Goal: Task Accomplishment & Management: Manage account settings

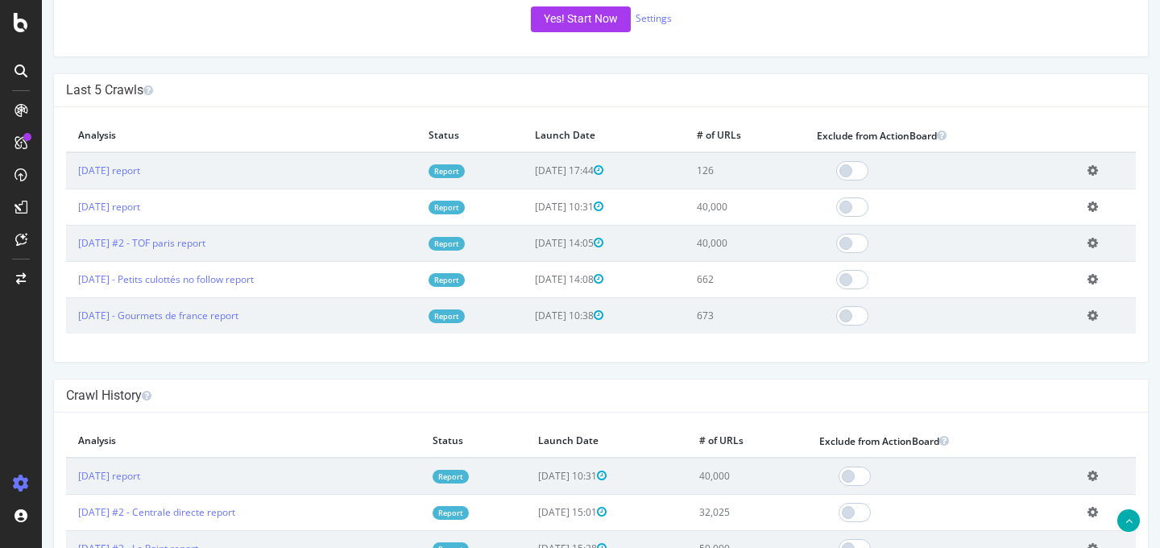
scroll to position [423, 0]
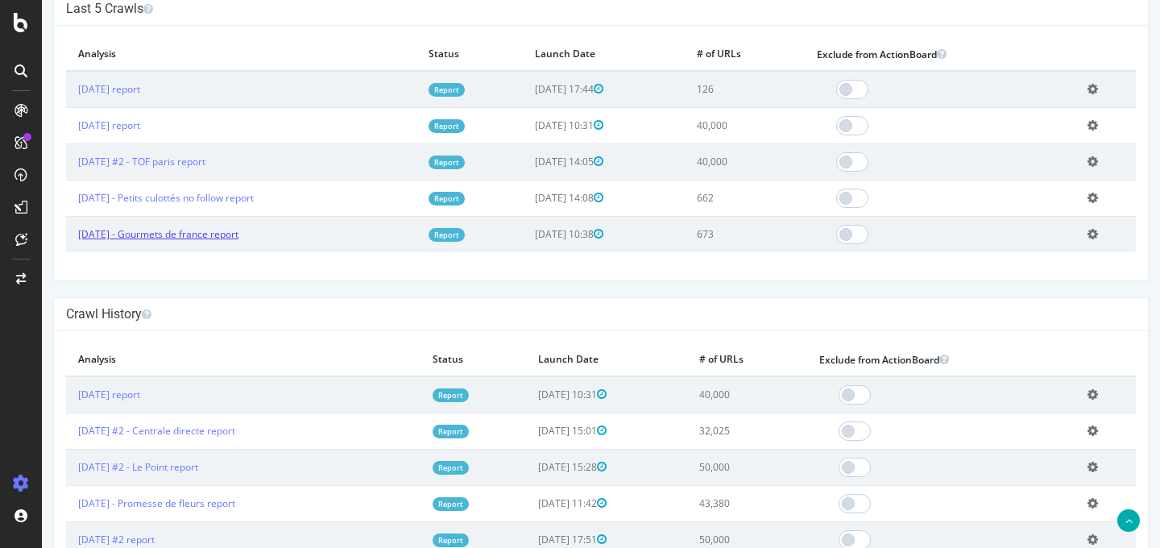
click at [238, 232] on link "2025 Aug. 29th - Gourmets de france report" at bounding box center [158, 234] width 160 height 14
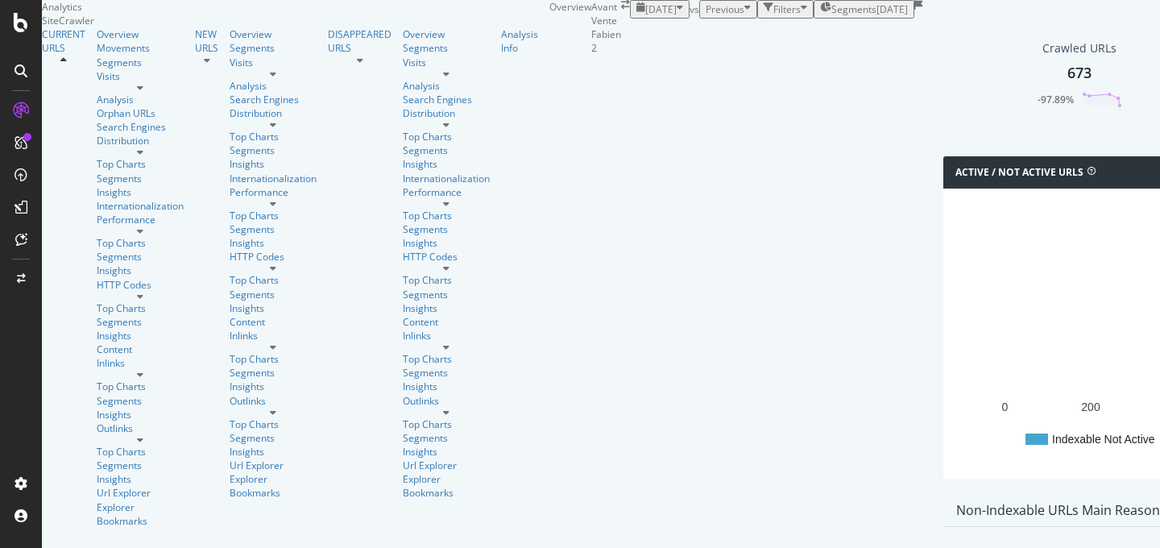
scroll to position [1790, 0]
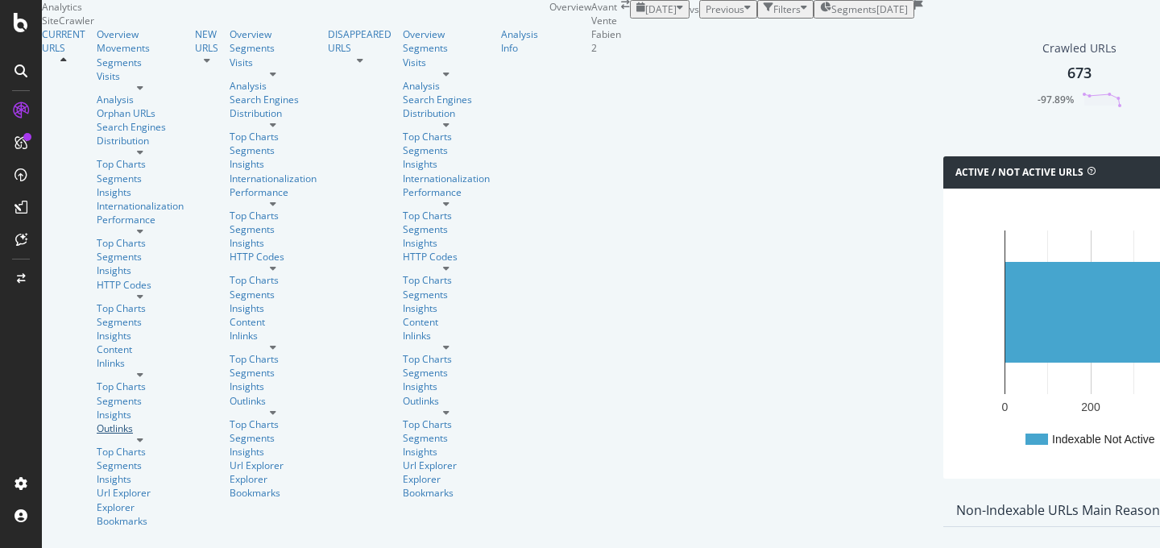
click at [97, 421] on div "Outlinks" at bounding box center [140, 428] width 87 height 14
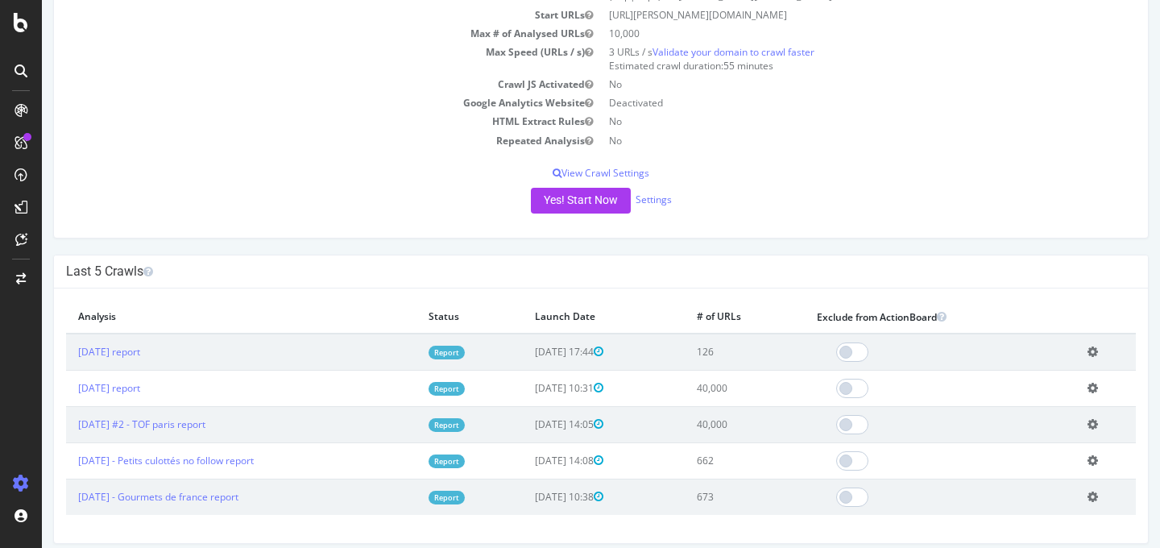
scroll to position [256, 0]
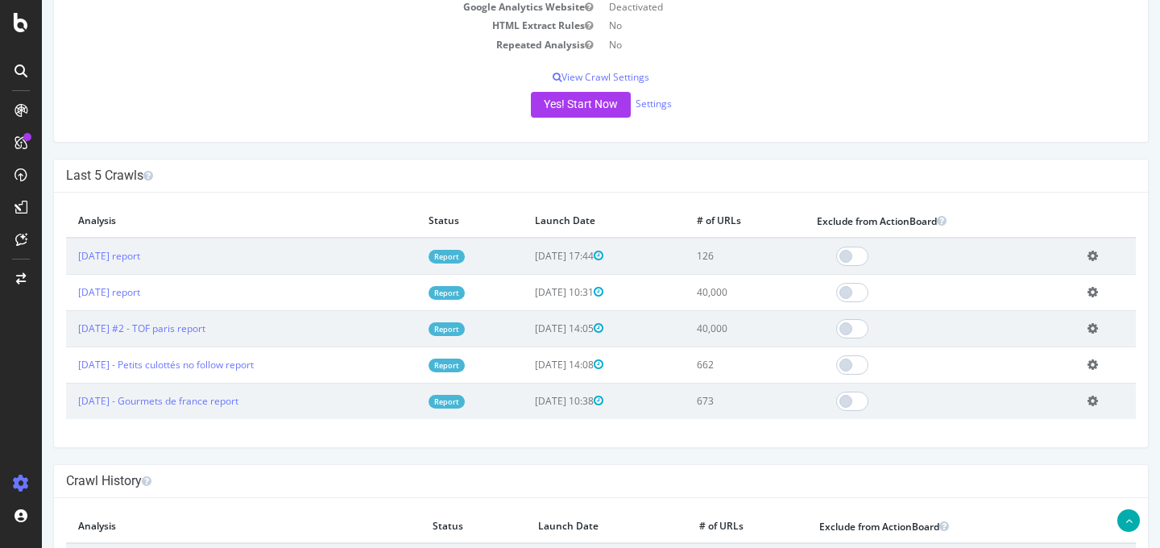
click at [1088, 294] on icon at bounding box center [1093, 292] width 10 height 12
click at [1039, 312] on link "Add name" at bounding box center [1033, 316] width 129 height 22
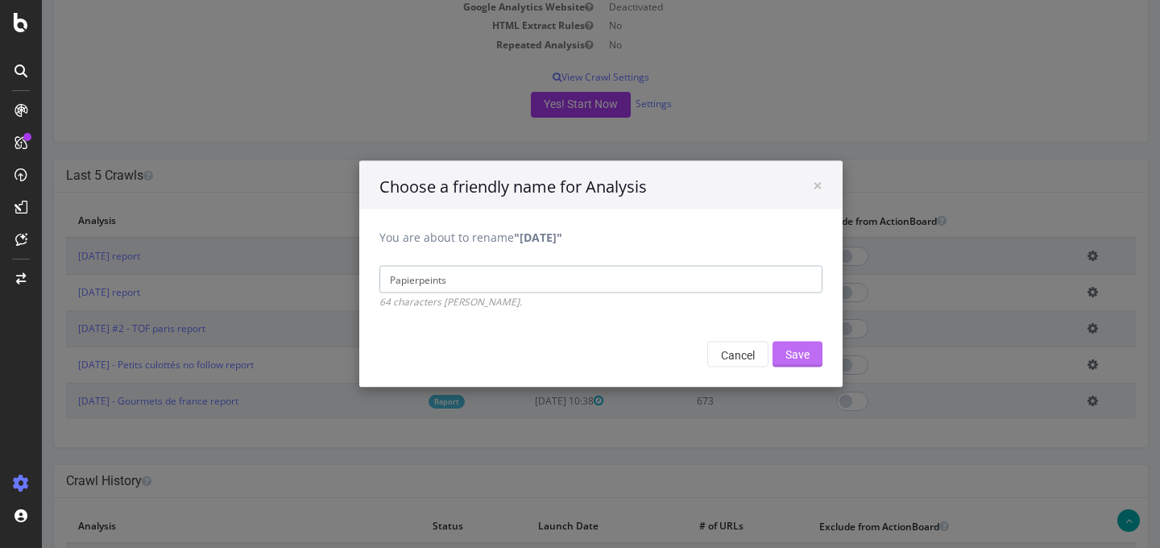
type input "Papierpeints"
click at [796, 361] on input "Save" at bounding box center [798, 355] width 50 height 26
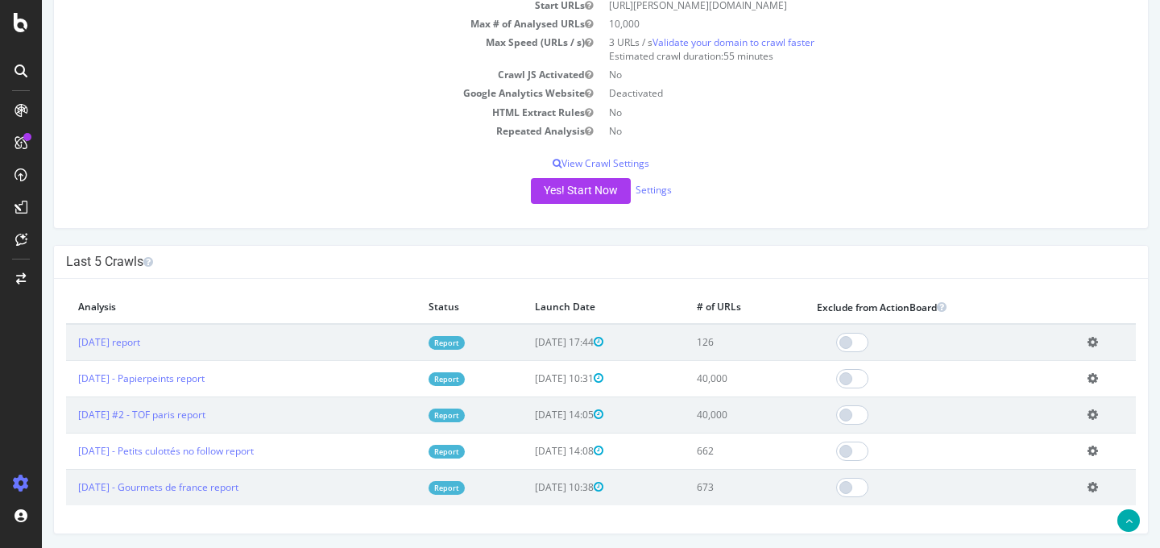
scroll to position [280, 0]
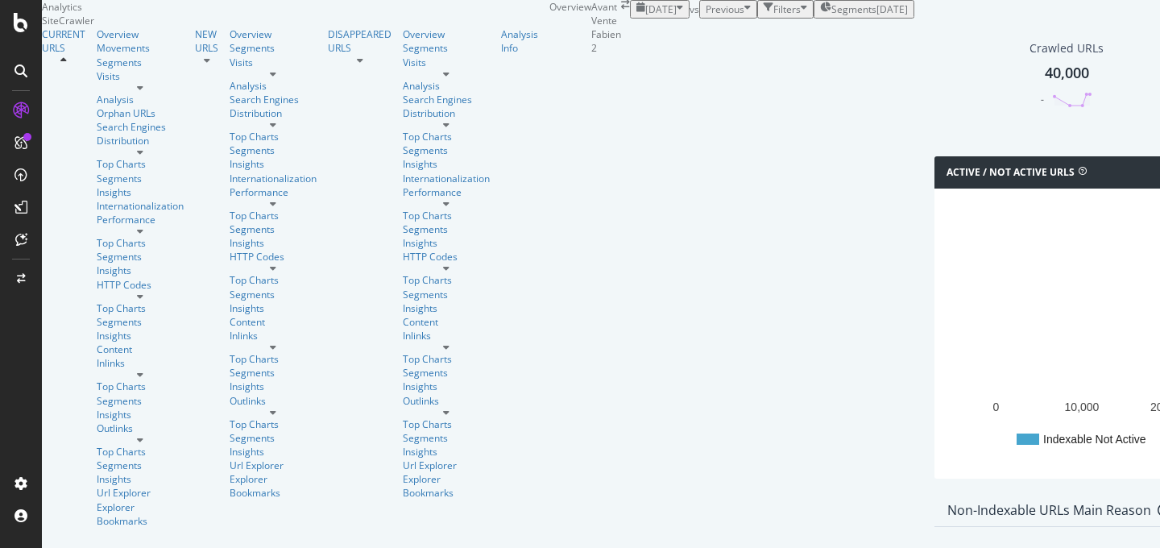
scroll to position [1790, 0]
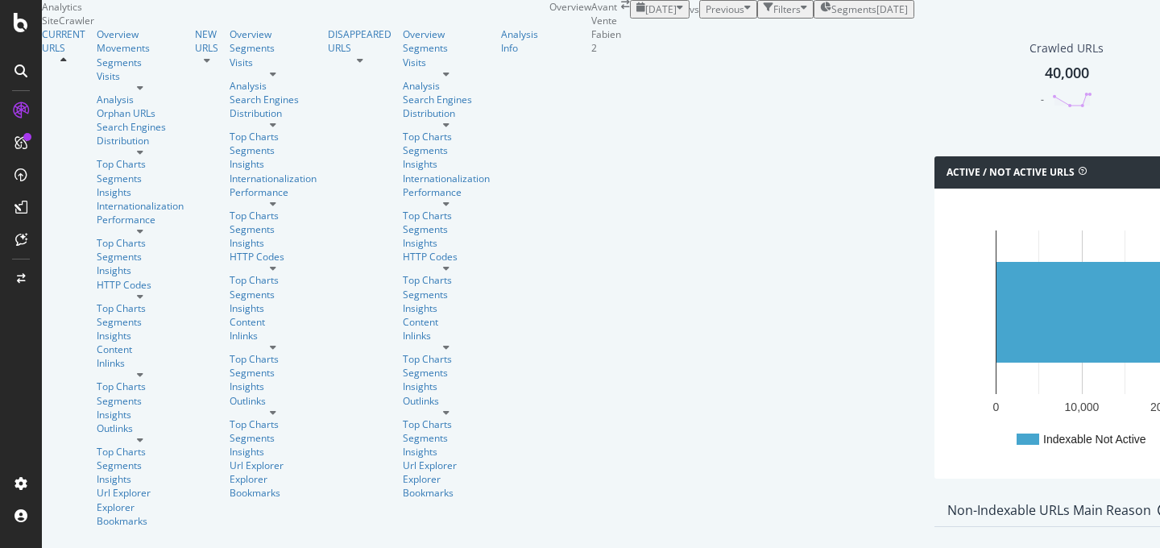
click at [156, 435] on div at bounding box center [140, 440] width 87 height 10
